Goal: Information Seeking & Learning: Understand process/instructions

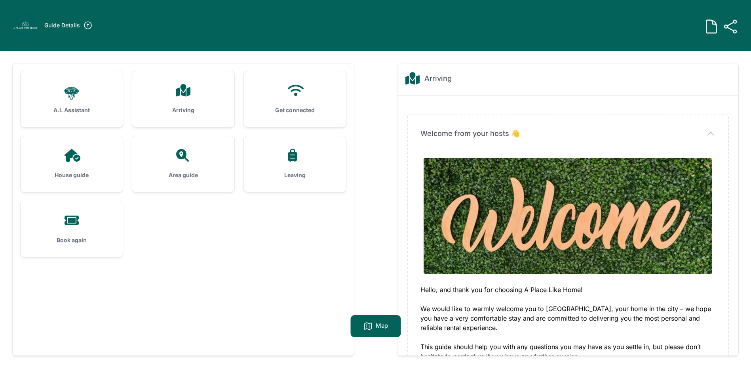
click at [181, 93] on icon at bounding box center [183, 90] width 14 height 13
click at [182, 108] on h3 "Arriving" at bounding box center [183, 110] width 77 height 8
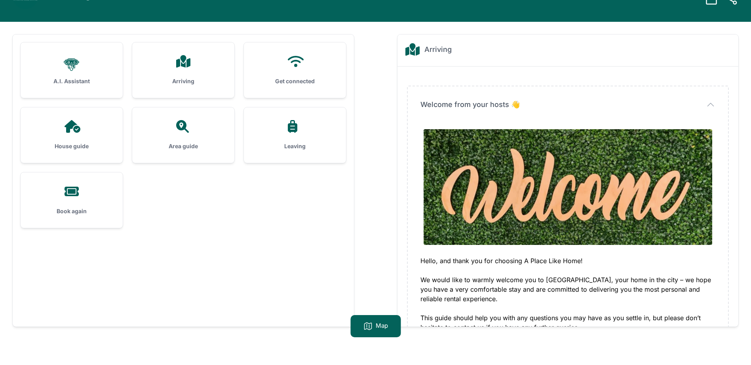
scroll to position [51, 0]
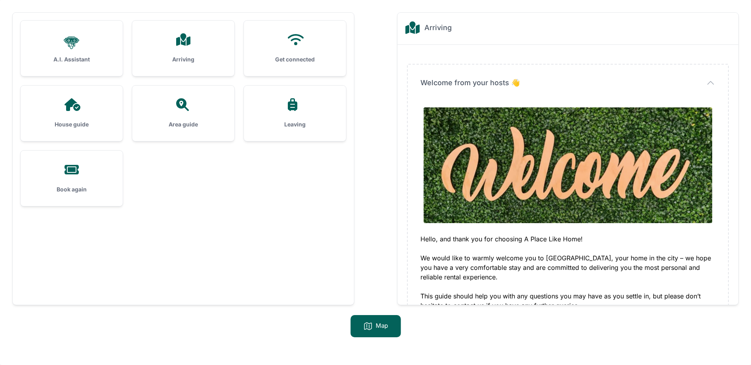
click at [181, 57] on h3 "Arriving" at bounding box center [183, 59] width 77 height 8
click at [188, 45] on icon at bounding box center [183, 39] width 19 height 13
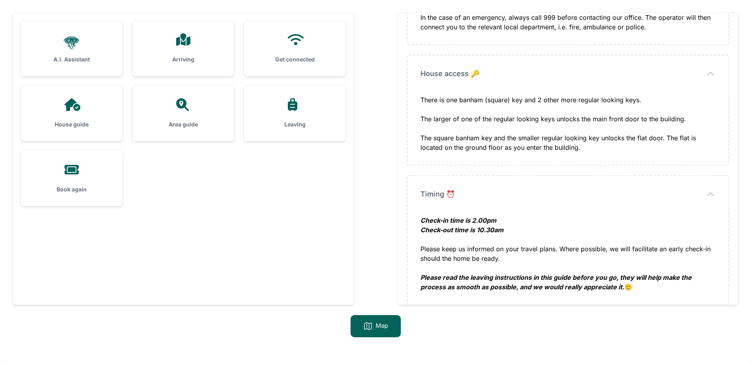
scroll to position [504, 0]
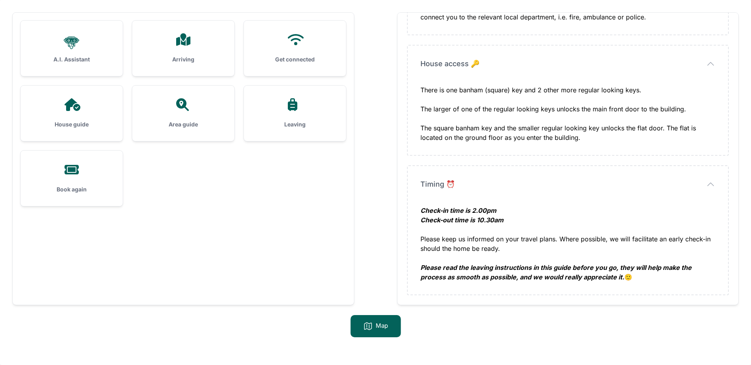
click at [292, 44] on icon at bounding box center [294, 39] width 19 height 13
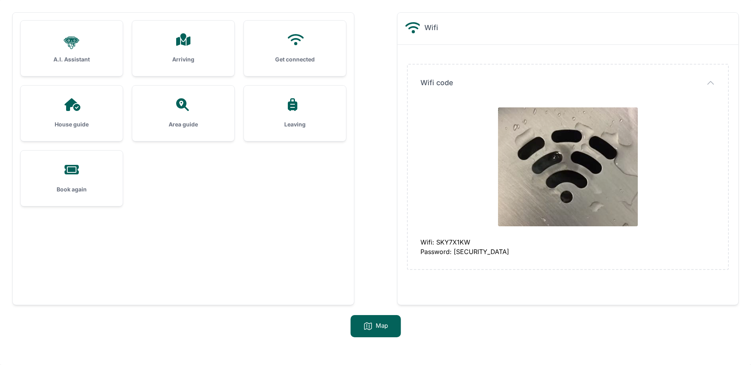
click at [71, 104] on icon at bounding box center [73, 104] width 16 height 13
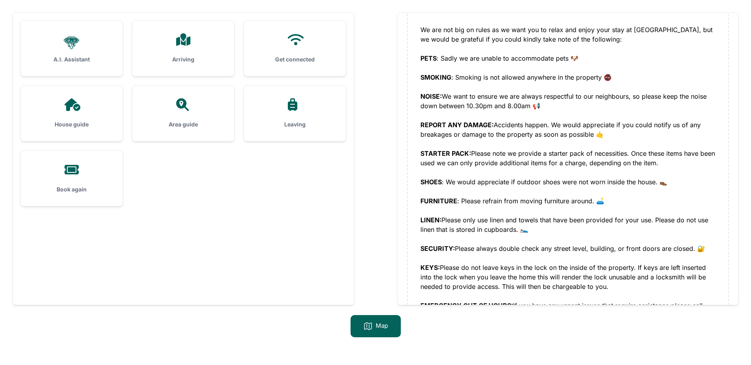
scroll to position [119, 0]
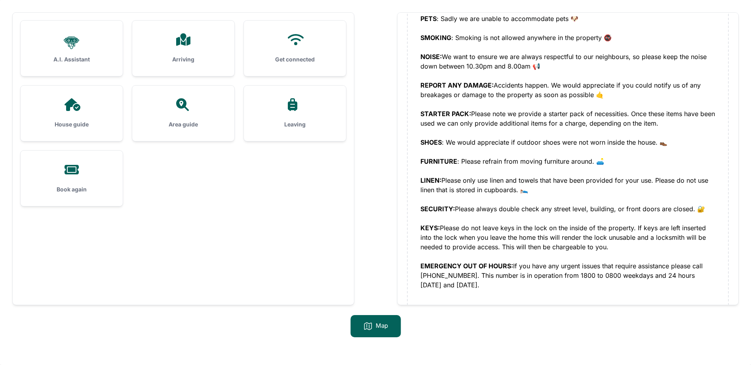
click at [179, 105] on icon at bounding box center [182, 104] width 13 height 13
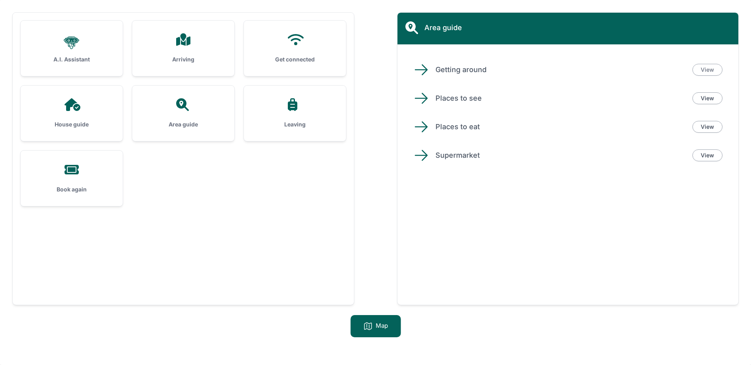
click at [703, 68] on link "View" at bounding box center [707, 70] width 30 height 12
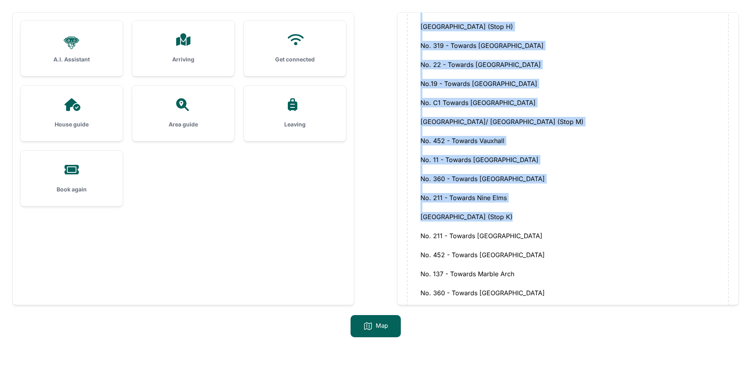
scroll to position [431, 0]
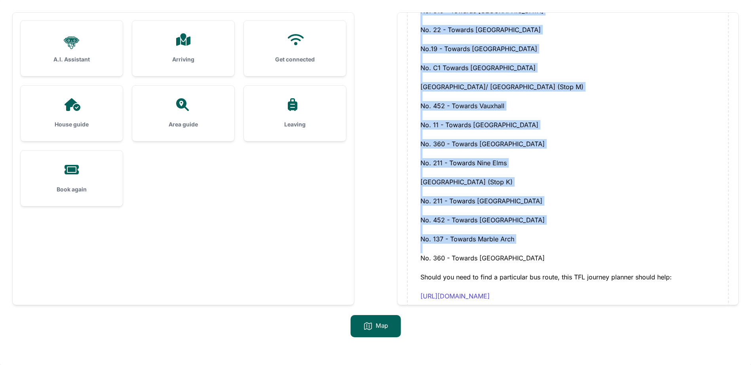
drag, startPoint x: 418, startPoint y: 112, endPoint x: 614, endPoint y: 231, distance: 229.8
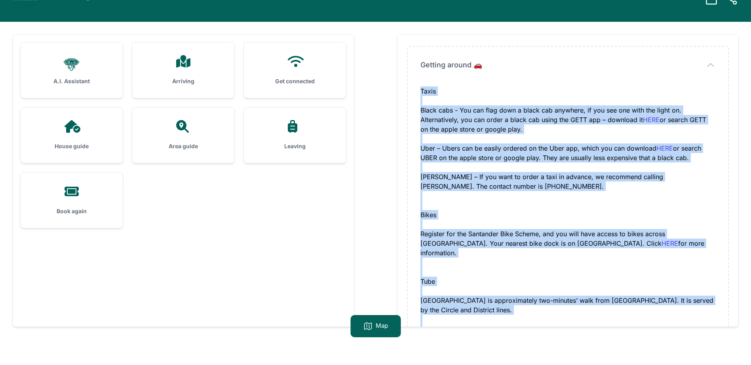
scroll to position [11, 0]
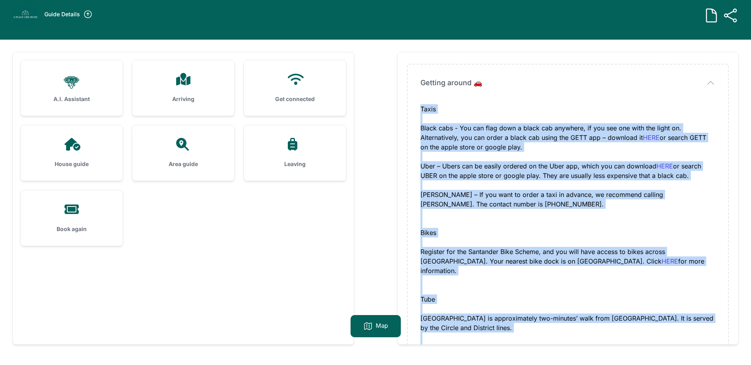
click at [502, 108] on div "Taxis" at bounding box center [567, 109] width 295 height 10
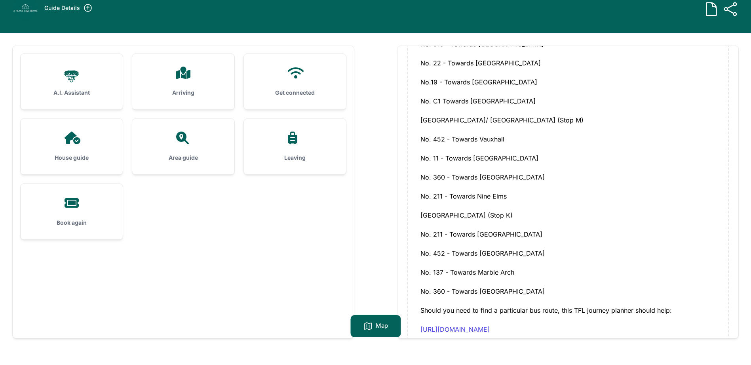
scroll to position [0, 0]
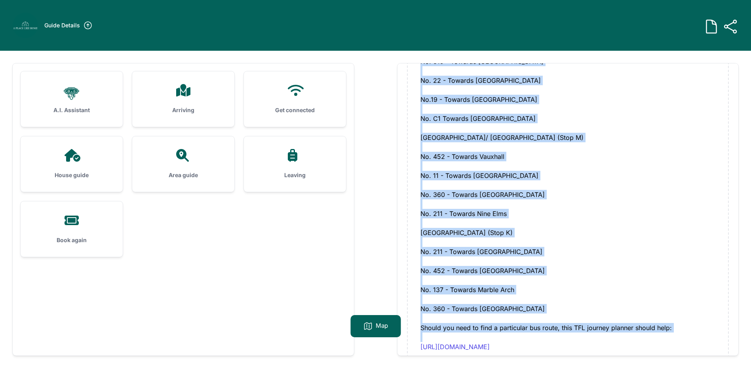
drag, startPoint x: 418, startPoint y: 188, endPoint x: 689, endPoint y: 315, distance: 299.1
click at [692, 318] on div "Getting around 🚗 Getting around 🚗 Taxis Black cabs - You can flag down a black …" at bounding box center [568, 23] width 321 height 679
